Goal: Task Accomplishment & Management: Use online tool/utility

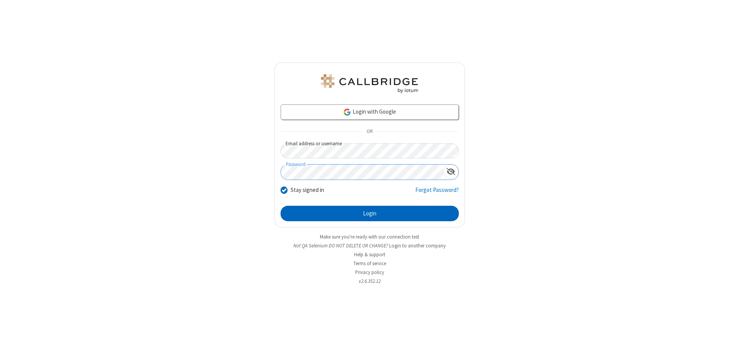
click at [369, 213] on button "Login" at bounding box center [370, 213] width 178 height 15
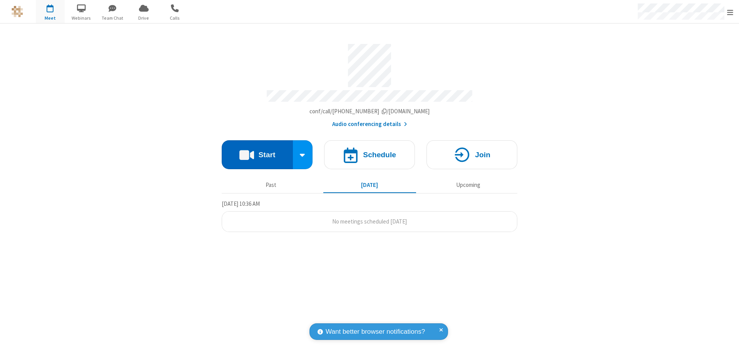
click at [257, 151] on button "Start" at bounding box center [257, 154] width 71 height 29
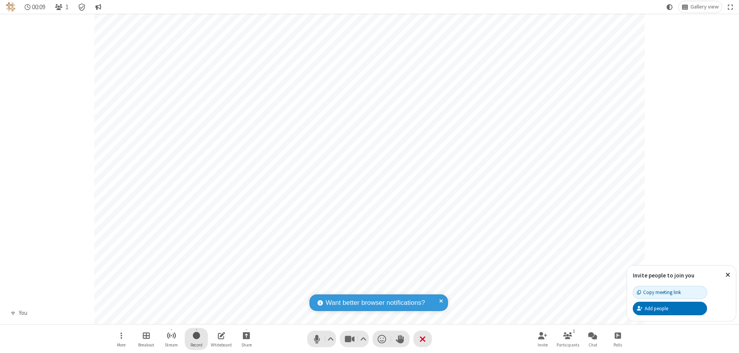
click at [196, 338] on span "Start recording" at bounding box center [196, 335] width 7 height 10
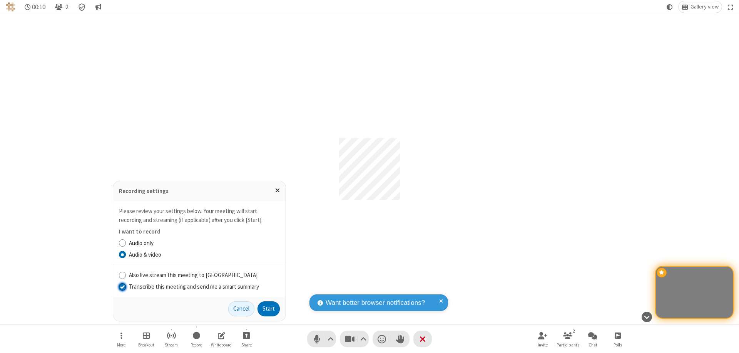
click at [122, 286] on input "Transcribe this meeting and send me a smart summary" at bounding box center [122, 286] width 7 height 8
click at [204, 242] on label "Audio only" at bounding box center [204, 243] width 151 height 9
click at [126, 242] on input "Audio only" at bounding box center [122, 243] width 7 height 8
click at [122, 274] on input "Also live stream this meeting to [GEOGRAPHIC_DATA]" at bounding box center [122, 275] width 7 height 8
click at [269, 308] on button "Start" at bounding box center [268, 308] width 22 height 15
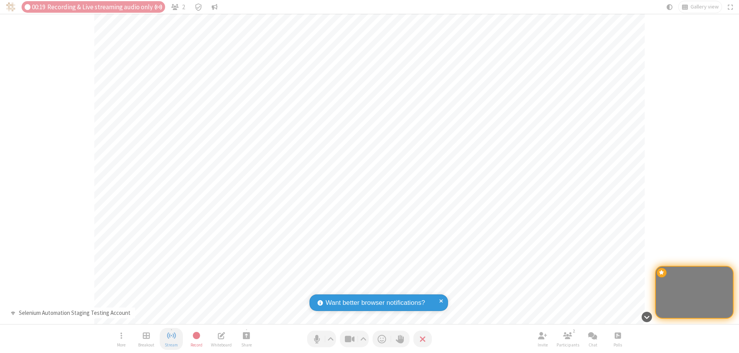
click at [171, 338] on span "Stop streaming" at bounding box center [172, 335] width 10 height 10
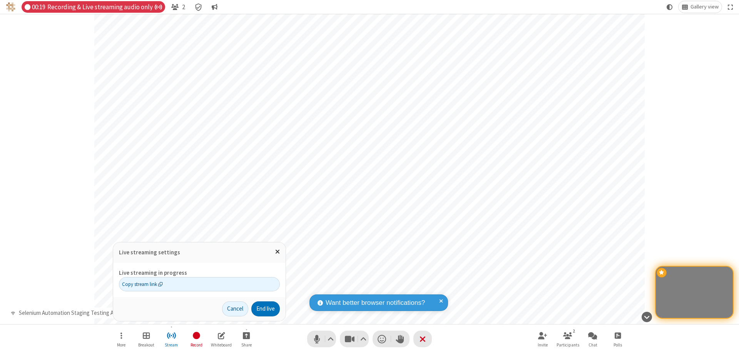
click at [142, 284] on span "Copy stream link" at bounding box center [142, 283] width 41 height 7
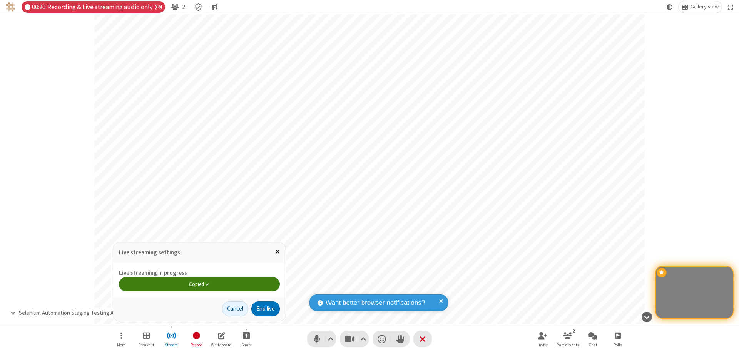
click at [277, 251] on span "Close popover" at bounding box center [277, 251] width 5 height 7
